Goal: Consume media (video, audio)

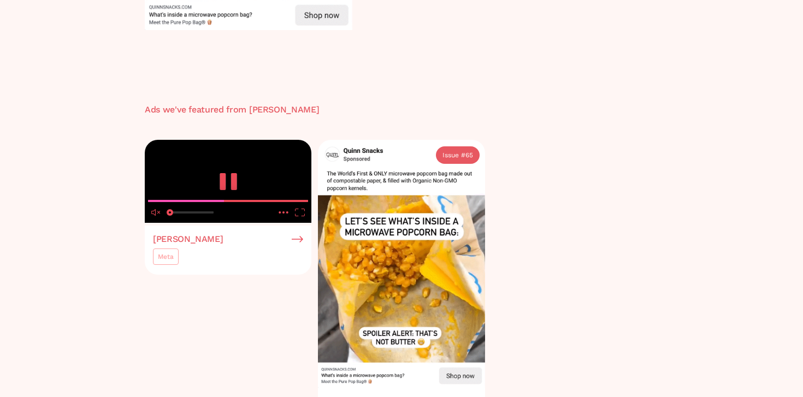
click at [230, 190] on icon "pause" at bounding box center [228, 181] width 22 height 17
click at [214, 223] on video at bounding box center [228, 182] width 167 height 84
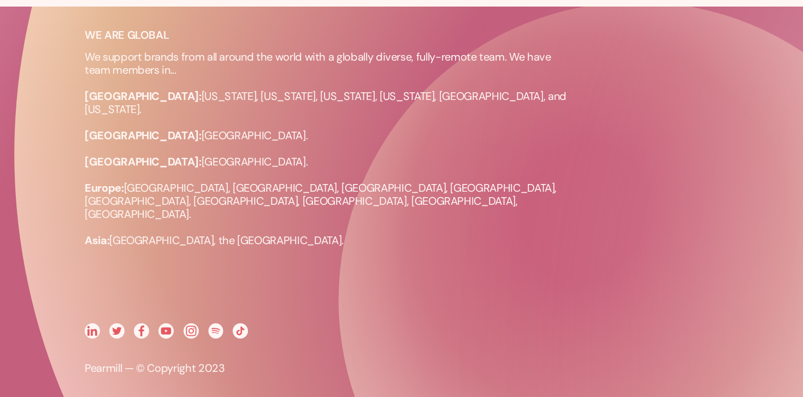
scroll to position [935, 0]
click at [354, 180] on p "We support brands from all around the world with a globally diverse, fully-remo…" at bounding box center [330, 148] width 491 height 197
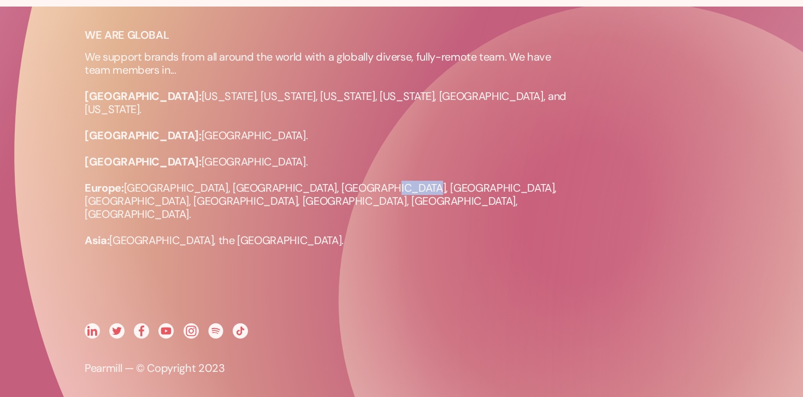
click at [354, 180] on p "We support brands from all around the world with a globally diverse, fully-remo…" at bounding box center [330, 148] width 491 height 197
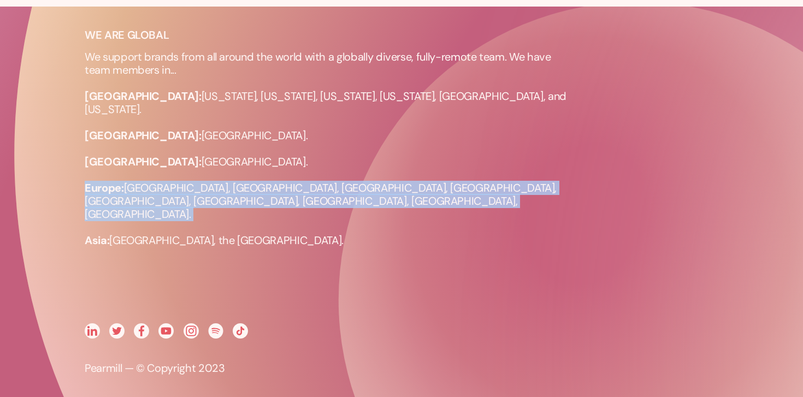
click at [354, 180] on p "We support brands from all around the world with a globally diverse, fully-remo…" at bounding box center [330, 148] width 491 height 197
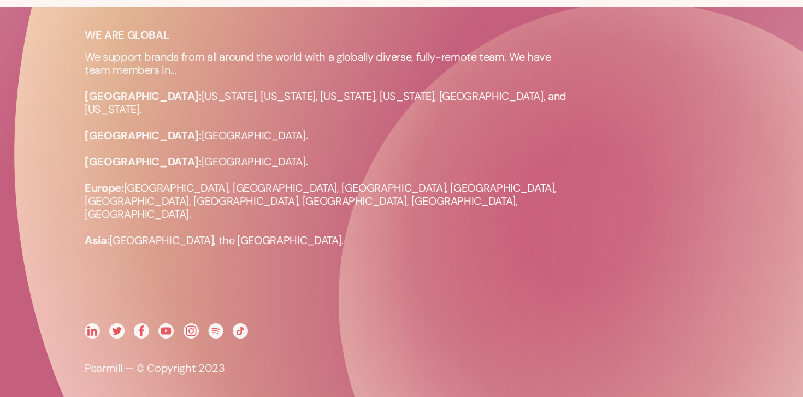
click at [356, 180] on p "We support brands from all around the world with a globally diverse, fully-remo…" at bounding box center [330, 148] width 491 height 197
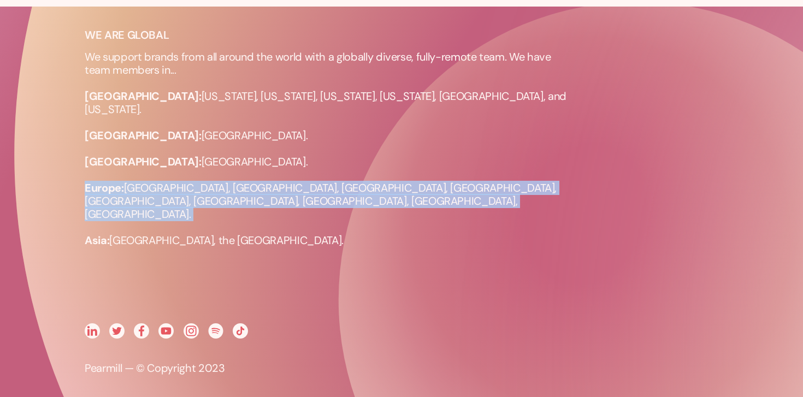
click at [356, 180] on p "We support brands from all around the world with a globally diverse, fully-remo…" at bounding box center [330, 148] width 491 height 197
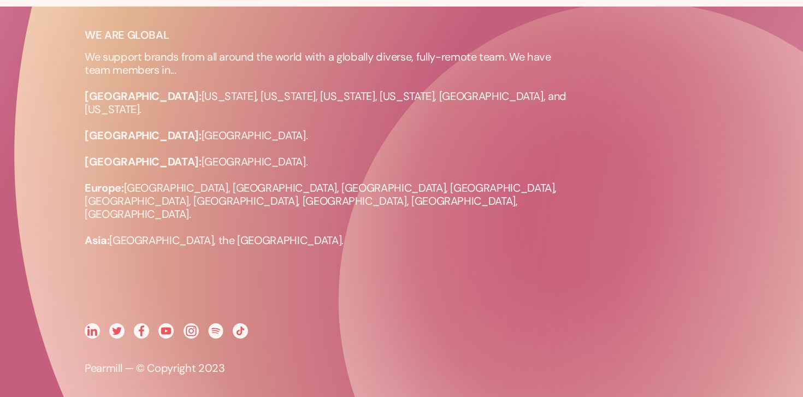
click at [356, 180] on p "We support brands from all around the world with a globally diverse, fully-remo…" at bounding box center [330, 148] width 491 height 197
click at [354, 183] on p "We support brands from all around the world with a globally diverse, fully-remo…" at bounding box center [330, 148] width 491 height 197
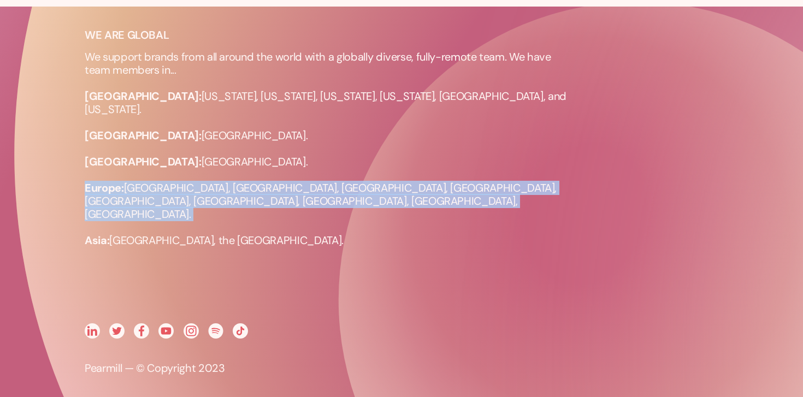
click at [354, 183] on p "We support brands from all around the world with a globally diverse, fully-remo…" at bounding box center [330, 148] width 491 height 197
click at [354, 182] on p "We support brands from all around the world with a globally diverse, fully-remo…" at bounding box center [330, 148] width 491 height 197
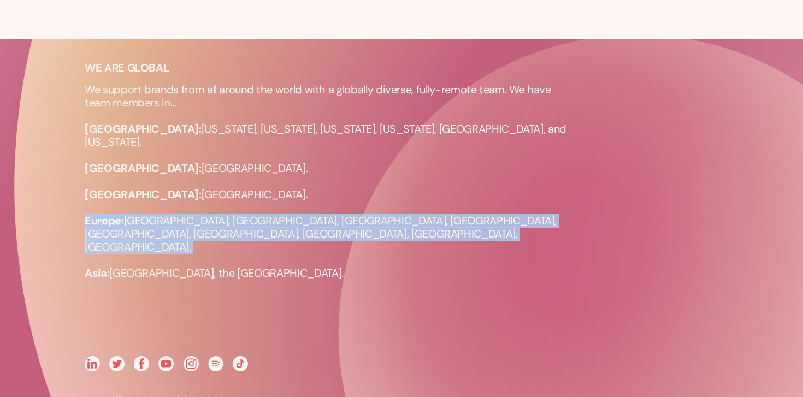
scroll to position [901, 0]
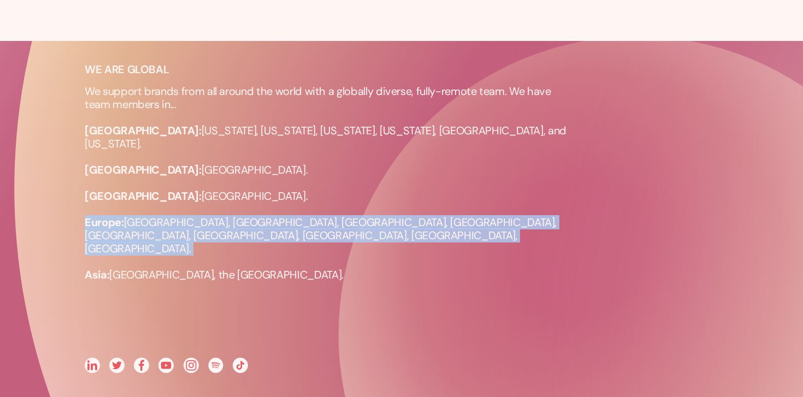
click at [380, 205] on p "We support brands from all around the world with a globally diverse, fully-remo…" at bounding box center [330, 183] width 491 height 197
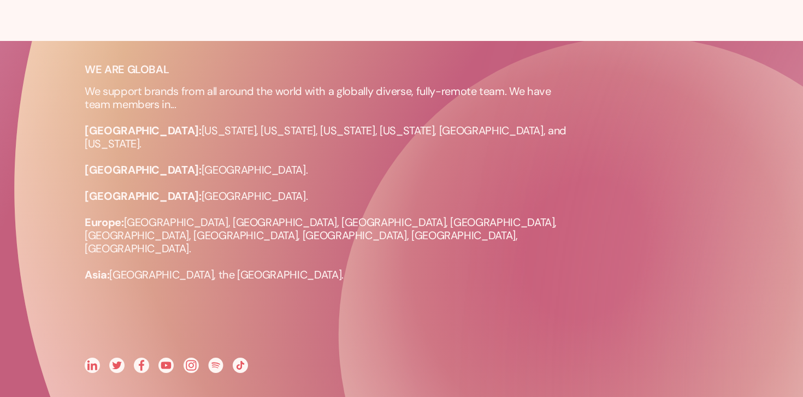
scroll to position [901, 0]
